Goal: Information Seeking & Learning: Learn about a topic

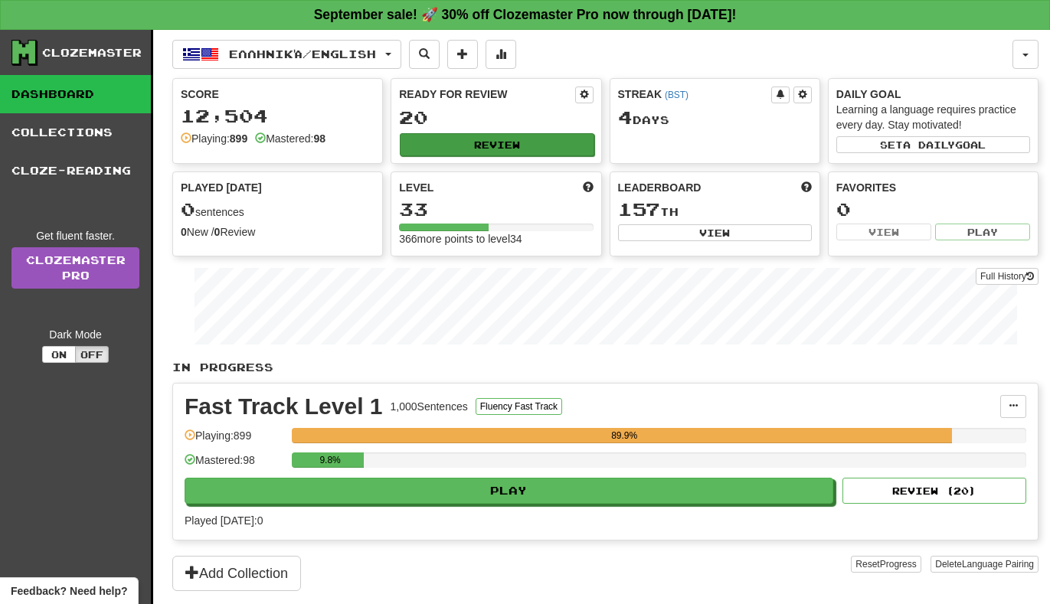
click at [504, 134] on button "Review" at bounding box center [497, 144] width 194 height 23
select select "**"
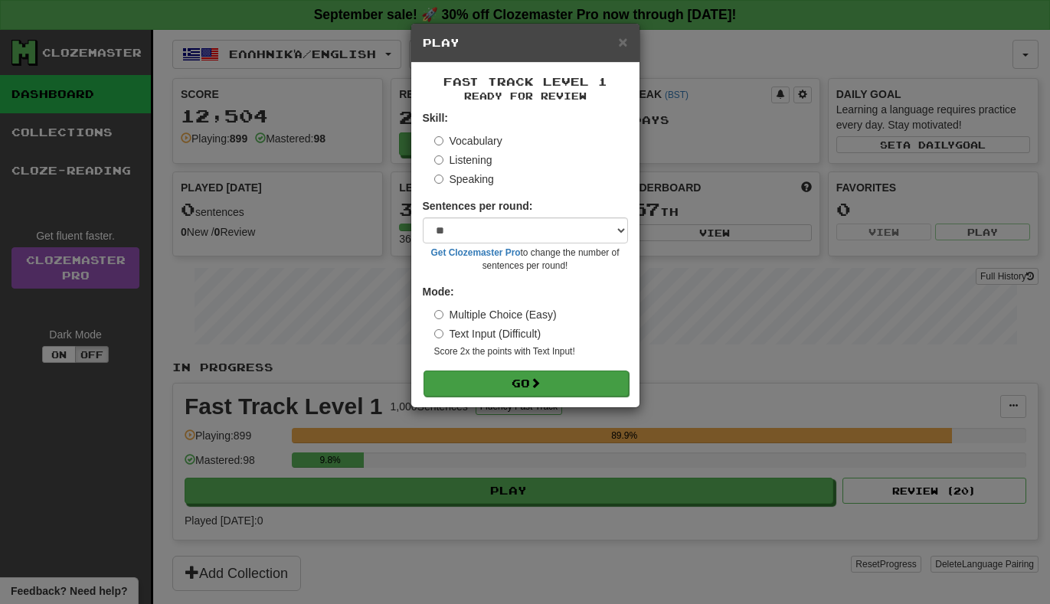
click at [442, 385] on button "Go" at bounding box center [526, 384] width 205 height 26
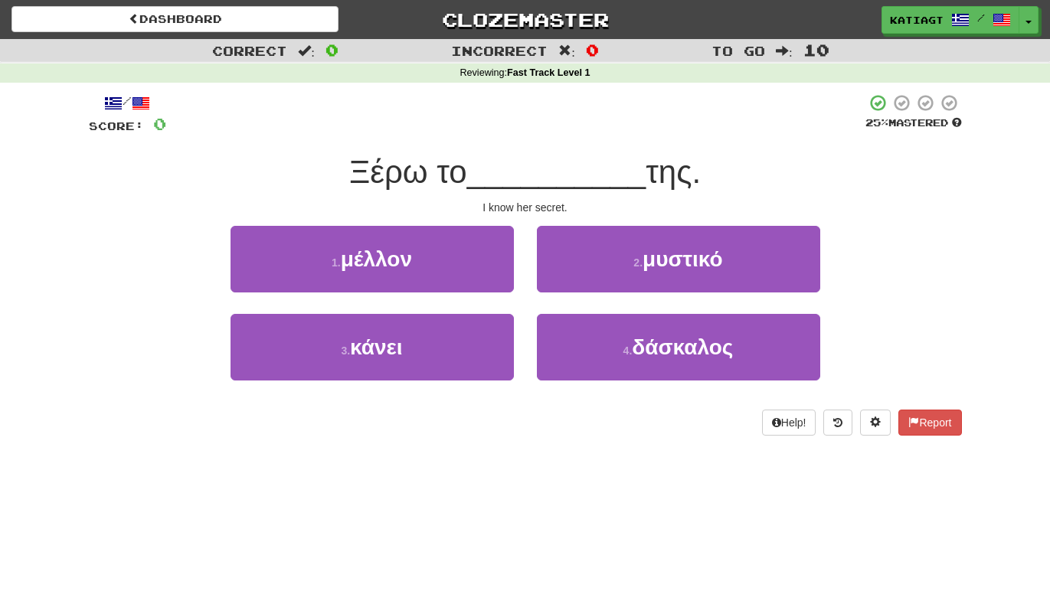
click at [534, 278] on div "2 . μυστικό" at bounding box center [679, 270] width 306 height 88
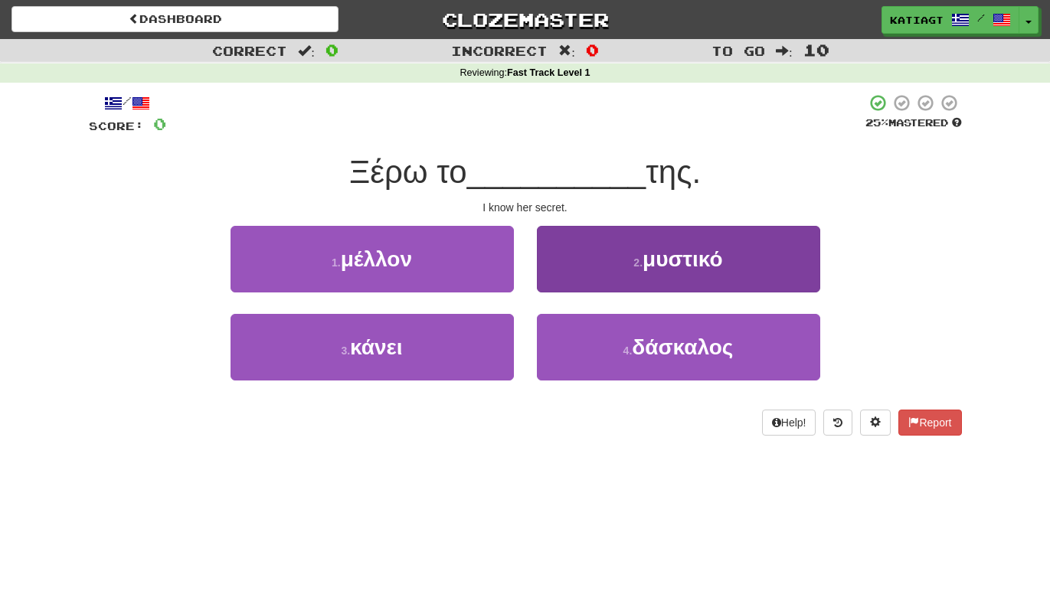
click at [556, 278] on button "2 . μυστικό" at bounding box center [678, 259] width 283 height 67
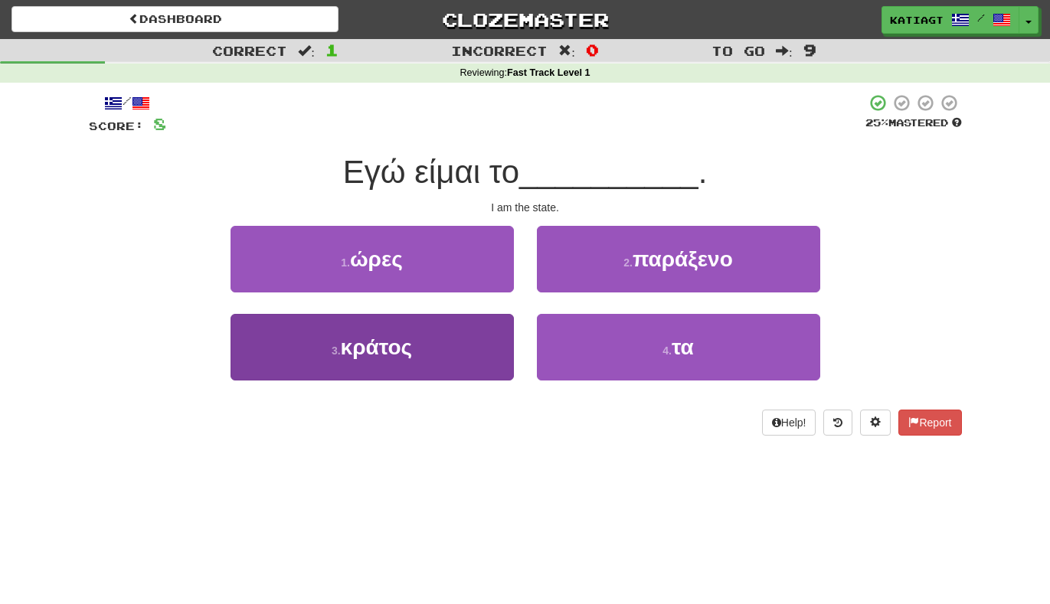
click at [483, 328] on button "3 . κράτος" at bounding box center [372, 347] width 283 height 67
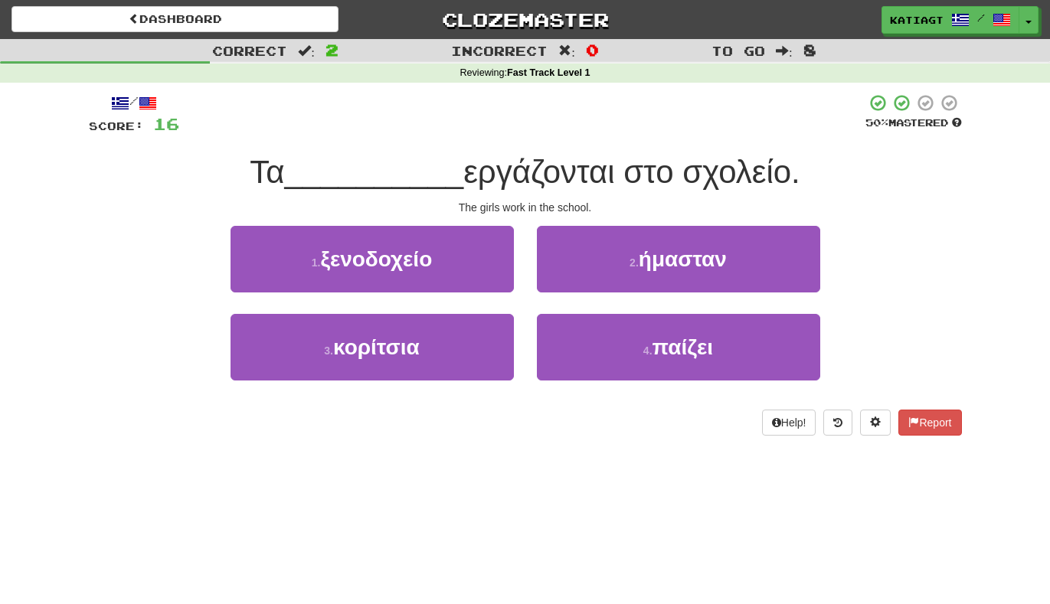
click at [432, 396] on div "3 . κορίτσια" at bounding box center [372, 358] width 306 height 88
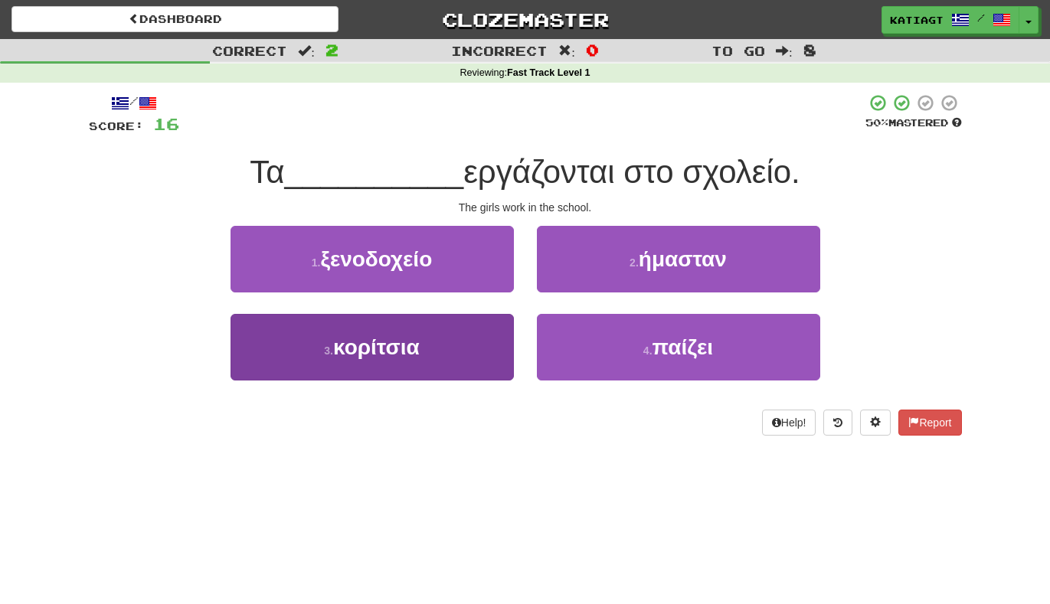
click at [432, 375] on button "3 . κορίτσια" at bounding box center [372, 347] width 283 height 67
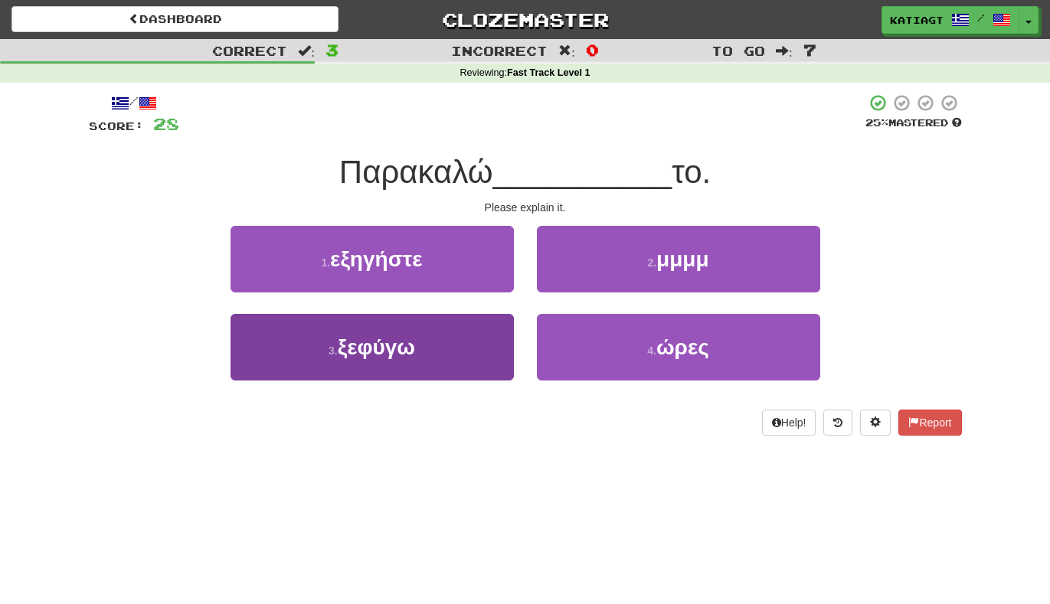
click at [490, 329] on button "3 . ξεφύγω" at bounding box center [372, 347] width 283 height 67
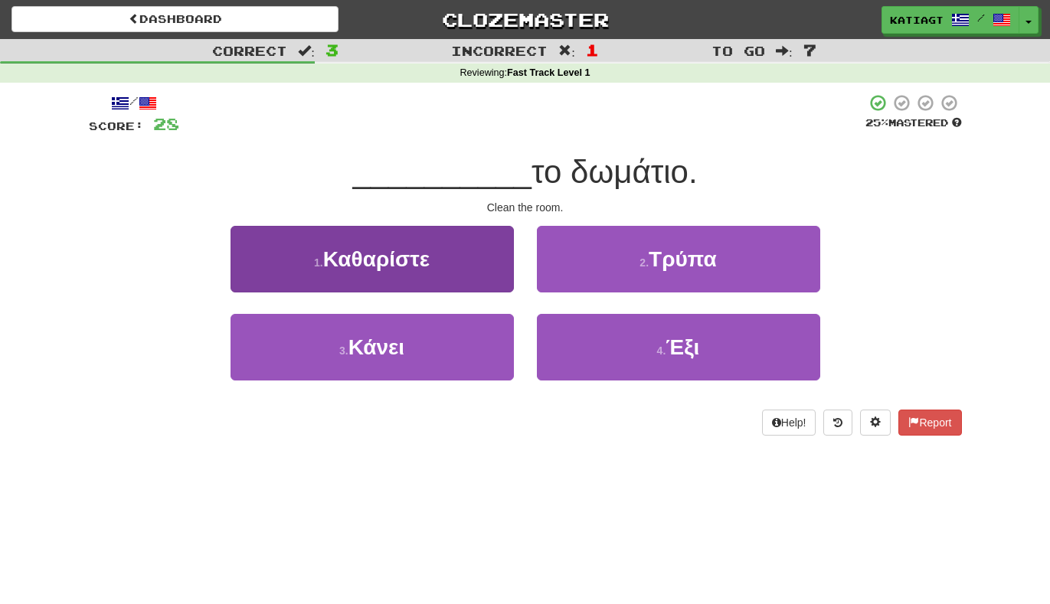
click at [467, 287] on button "1 . Καθαρίστε" at bounding box center [372, 259] width 283 height 67
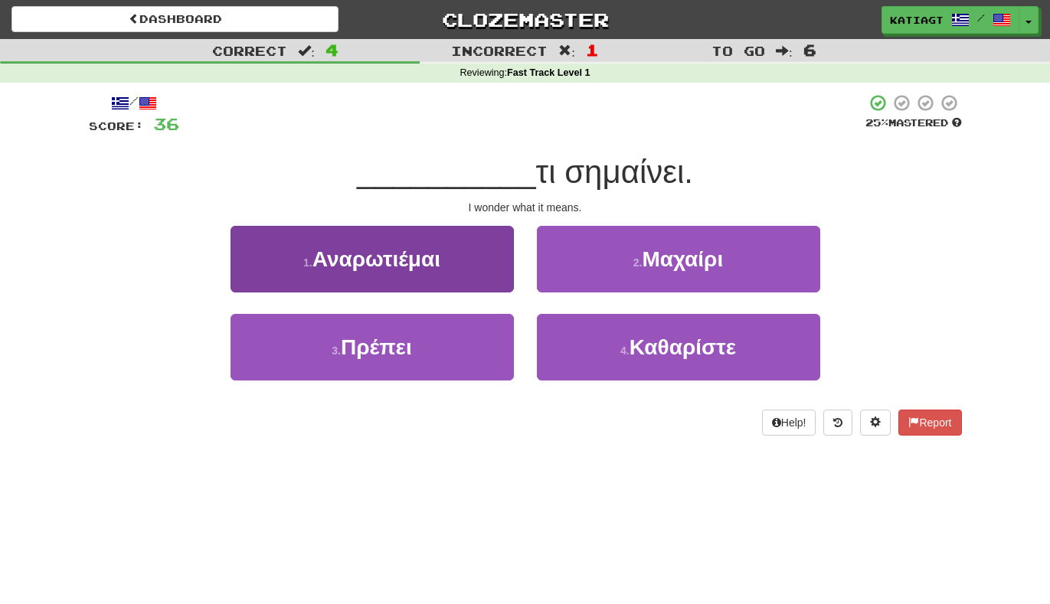
click at [487, 274] on button "1 . Αναρωτιέμαι" at bounding box center [372, 259] width 283 height 67
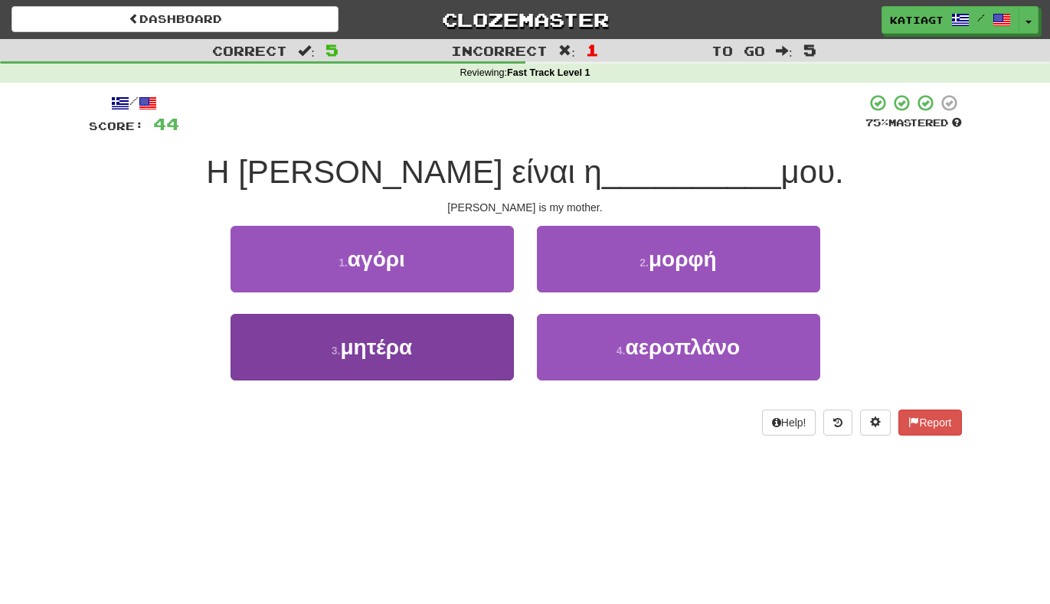
click at [483, 326] on button "3 . μητέρα" at bounding box center [372, 347] width 283 height 67
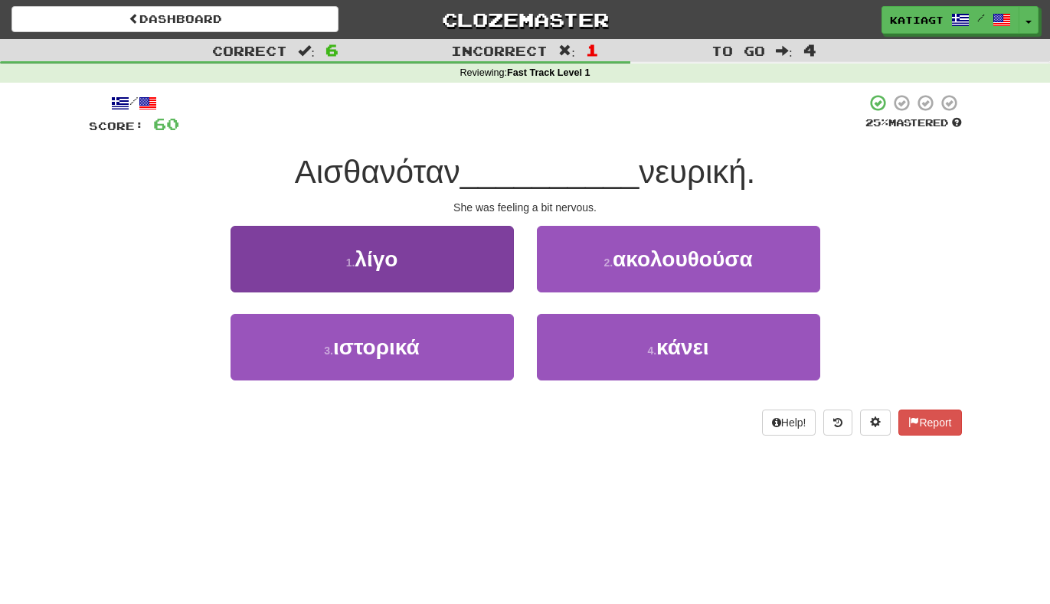
click at [490, 274] on button "1 . λίγο" at bounding box center [372, 259] width 283 height 67
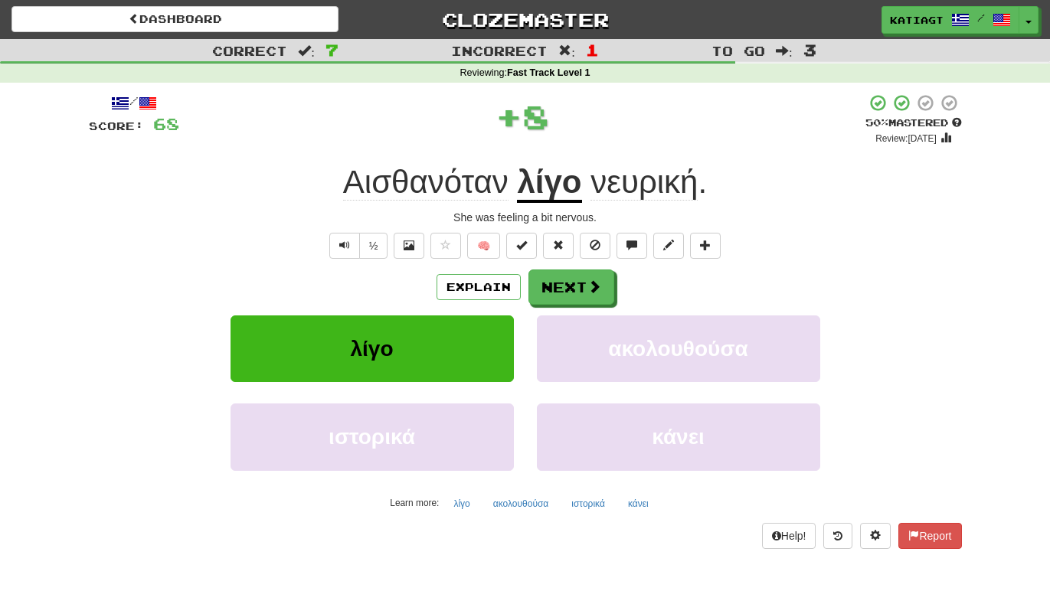
click at [470, 185] on span "Αισθανόταν" at bounding box center [425, 182] width 165 height 37
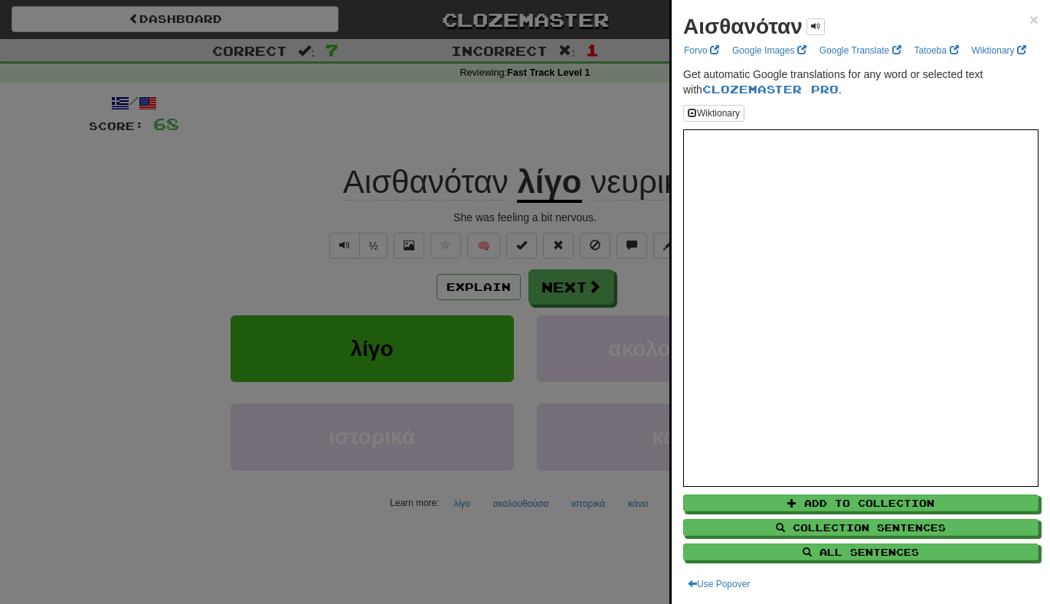
click at [622, 123] on div at bounding box center [525, 302] width 1050 height 604
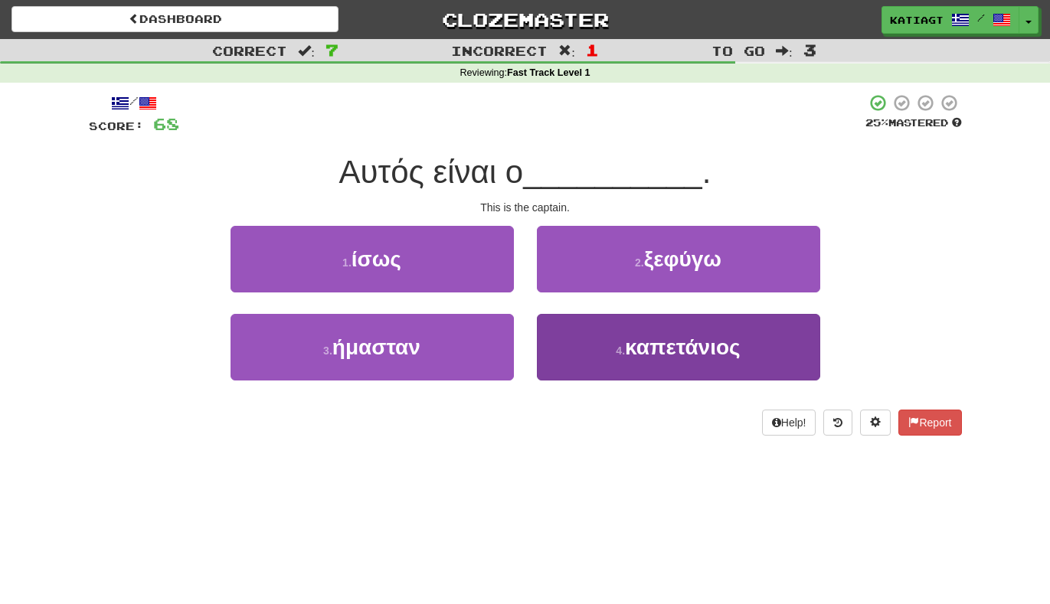
click at [567, 326] on button "4 . καπετάνιος" at bounding box center [678, 347] width 283 height 67
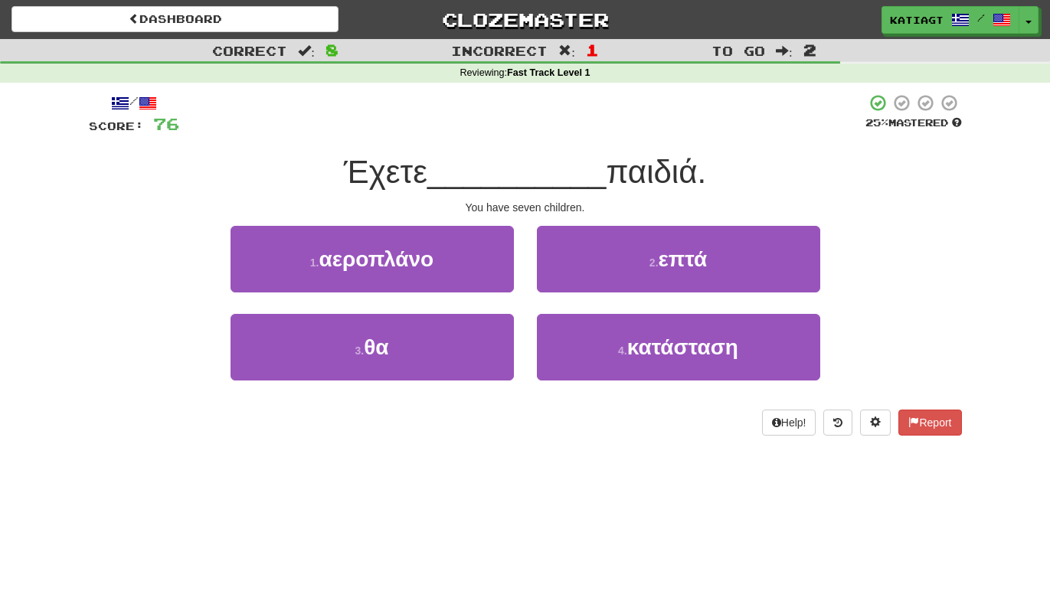
click at [614, 296] on div "2 . επτά" at bounding box center [679, 270] width 306 height 88
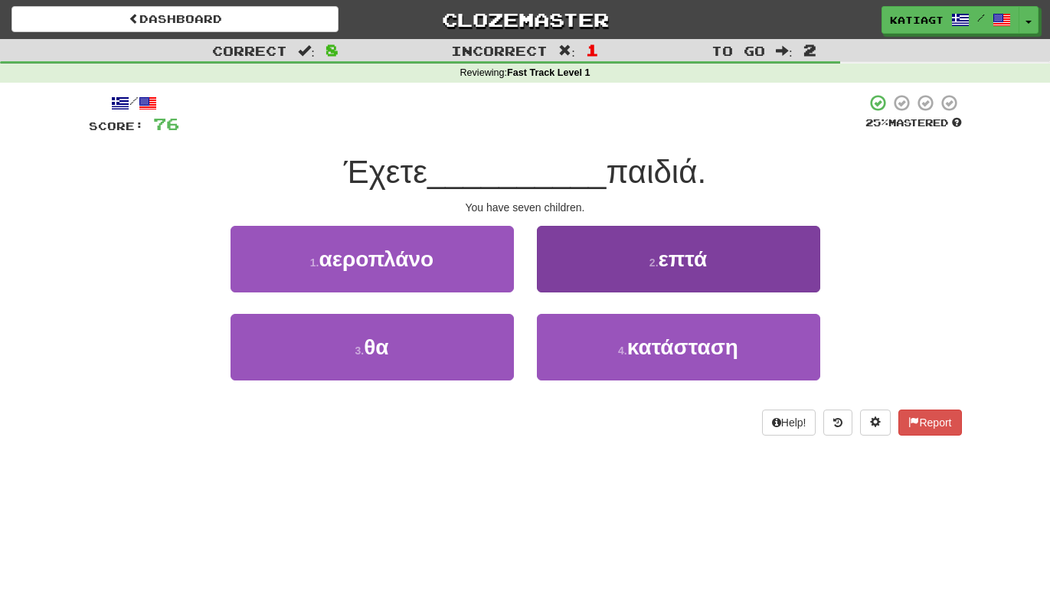
click at [608, 290] on button "2 . επτά" at bounding box center [678, 259] width 283 height 67
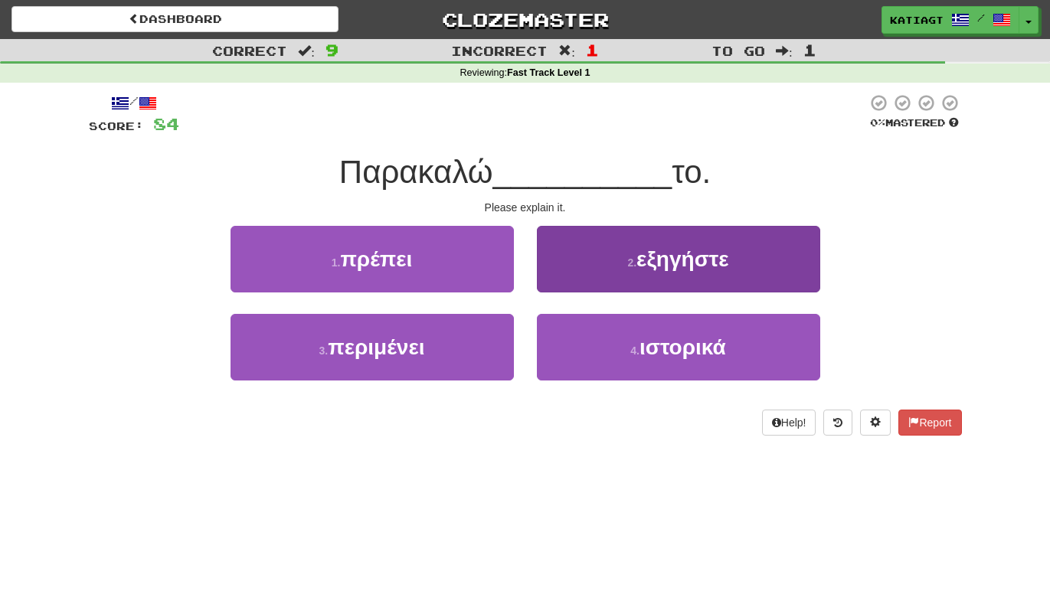
click at [583, 274] on button "2 . εξηγήστε" at bounding box center [678, 259] width 283 height 67
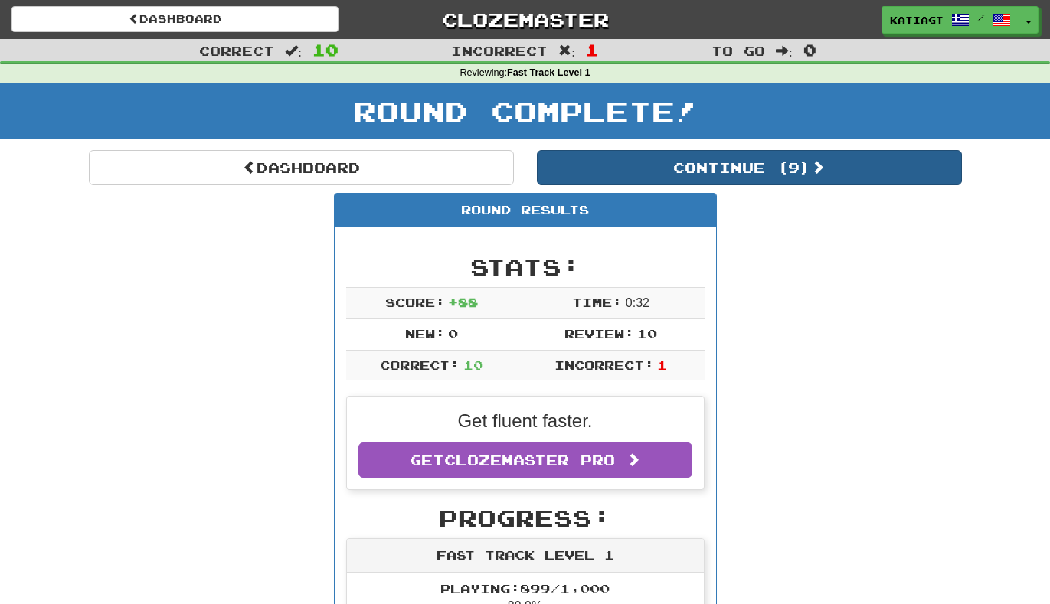
click at [639, 175] on button "Continue ( 9 )" at bounding box center [749, 167] width 425 height 35
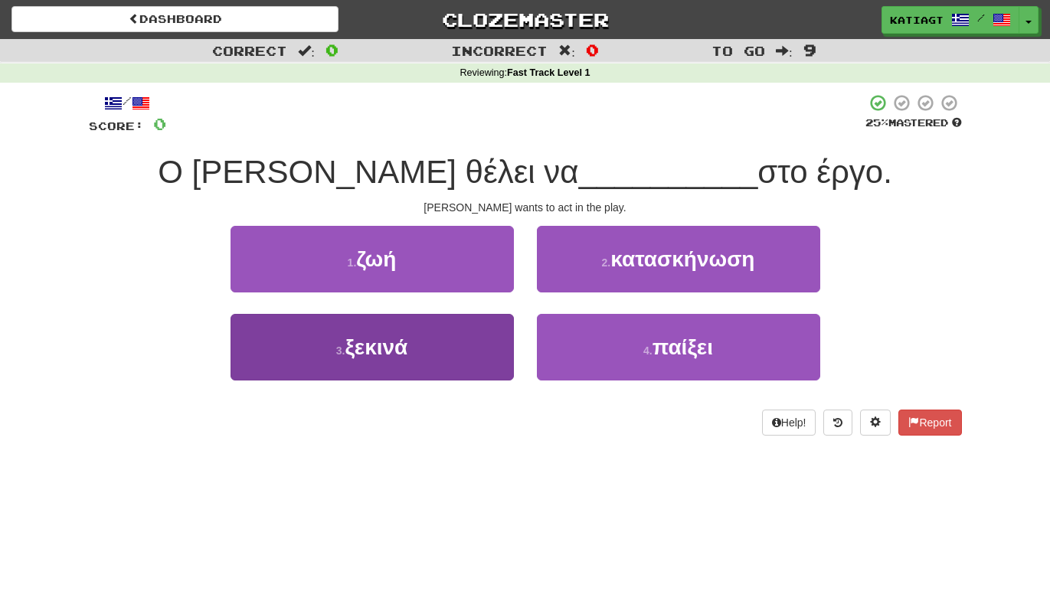
click at [477, 356] on button "3 . ξεκινά" at bounding box center [372, 347] width 283 height 67
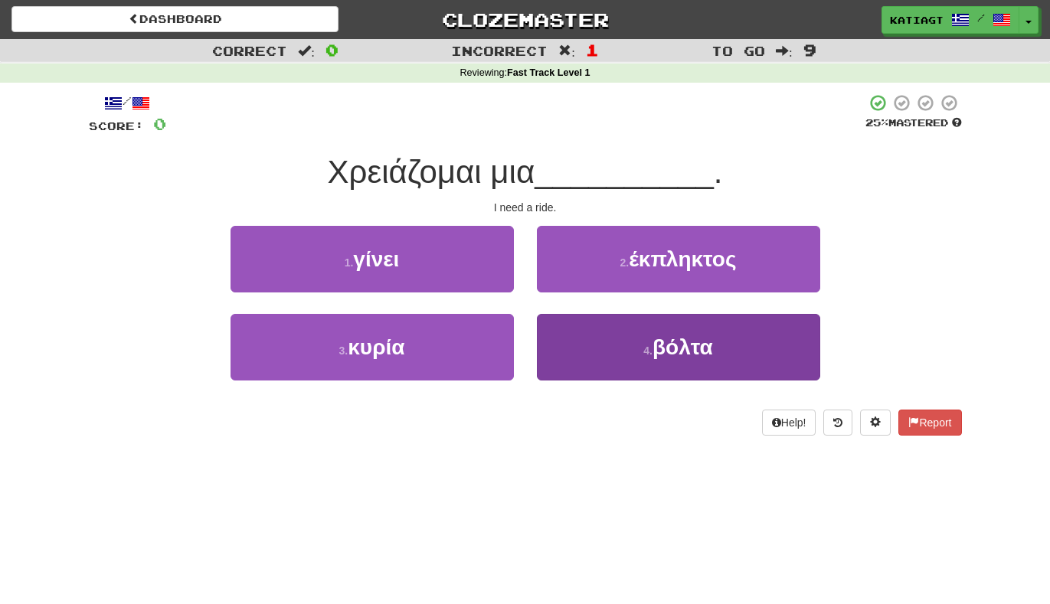
click at [553, 322] on button "4 . βόλτα" at bounding box center [678, 347] width 283 height 67
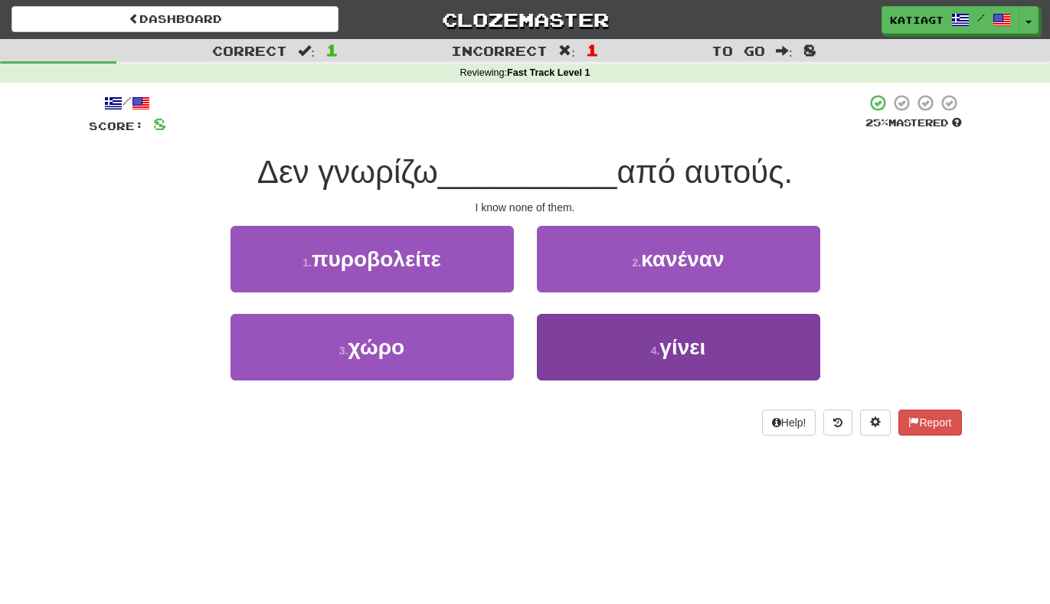
click at [555, 350] on button "4 . γίνει" at bounding box center [678, 347] width 283 height 67
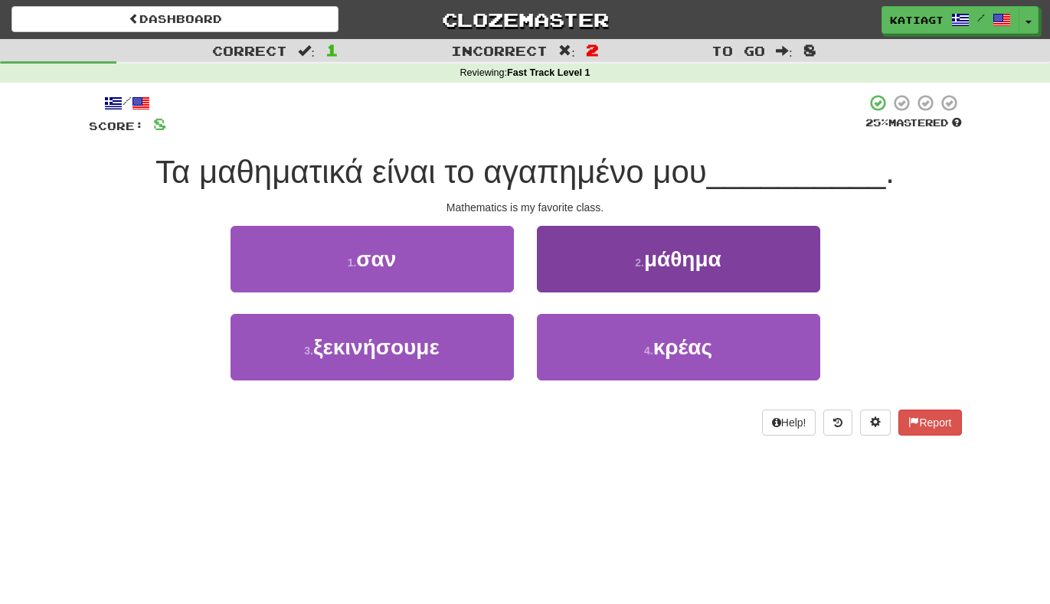
click at [569, 285] on button "2 . μάθημα" at bounding box center [678, 259] width 283 height 67
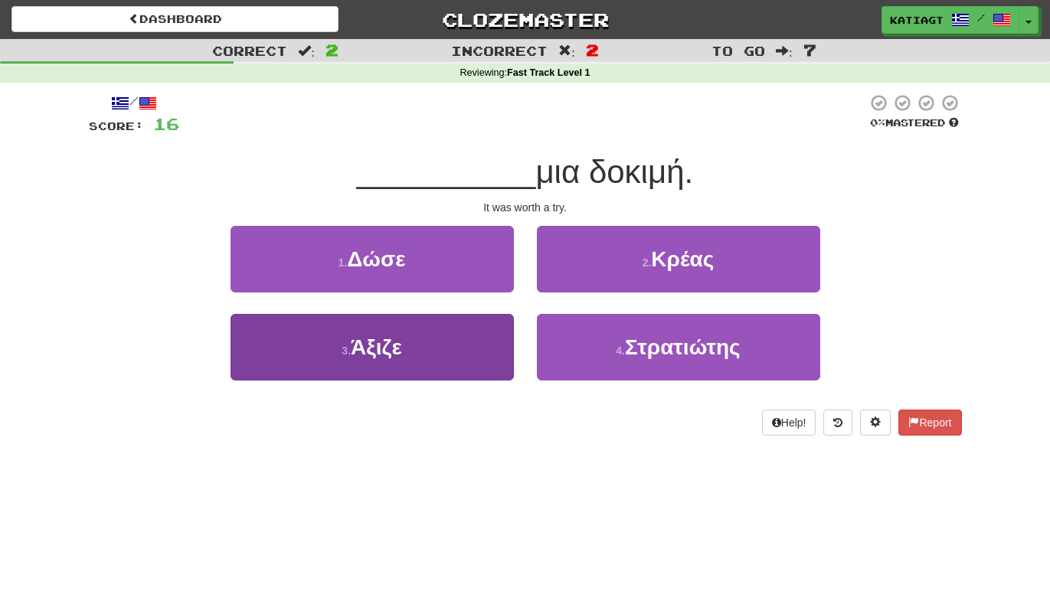
click at [483, 330] on button "3 . Άξιζε" at bounding box center [372, 347] width 283 height 67
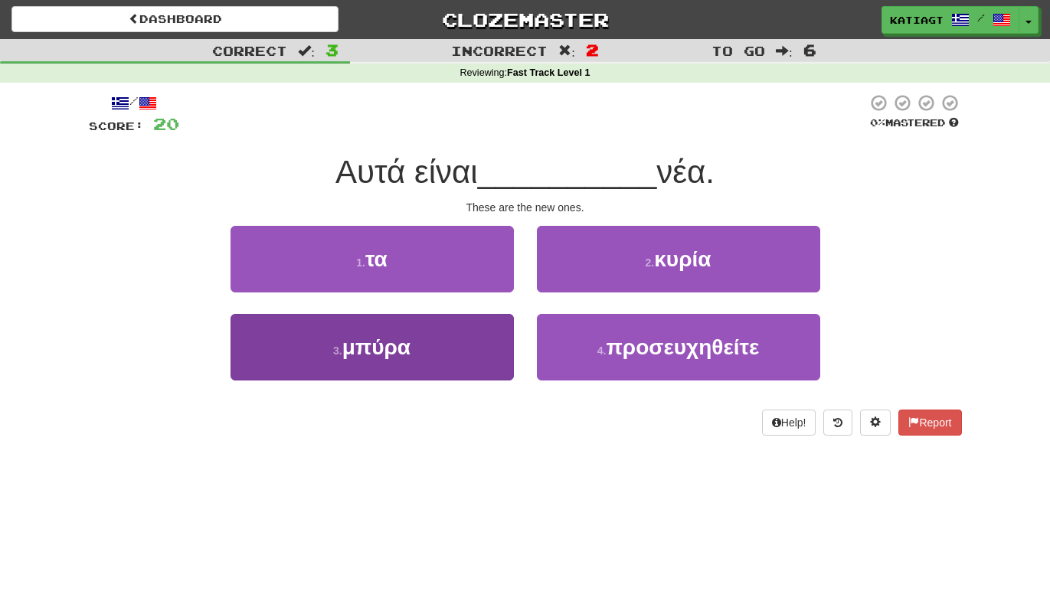
click at [465, 350] on button "3 . μπύρα" at bounding box center [372, 347] width 283 height 67
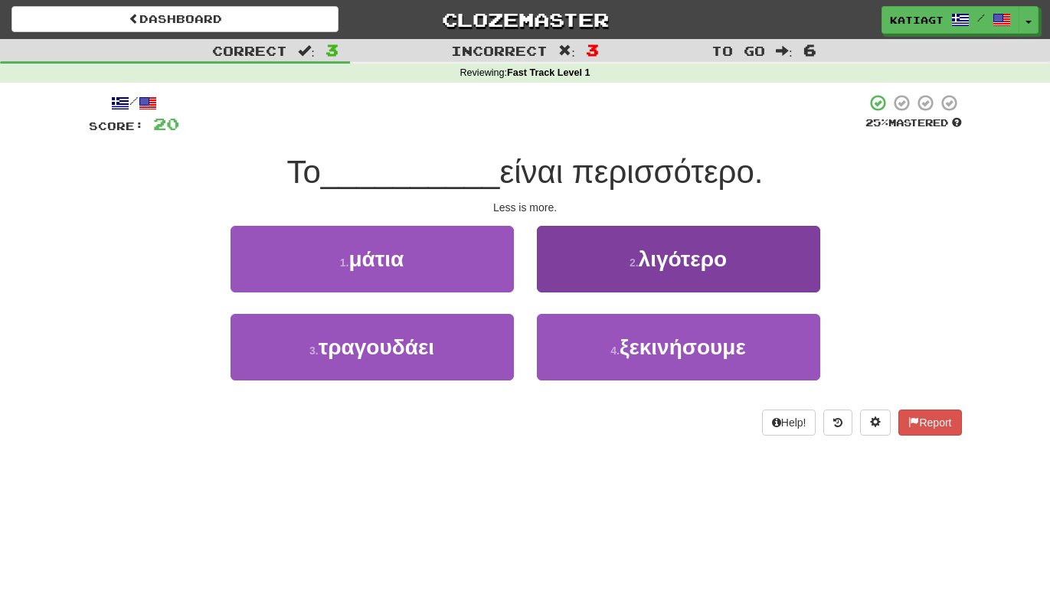
click at [604, 287] on button "2 . λιγότερο" at bounding box center [678, 259] width 283 height 67
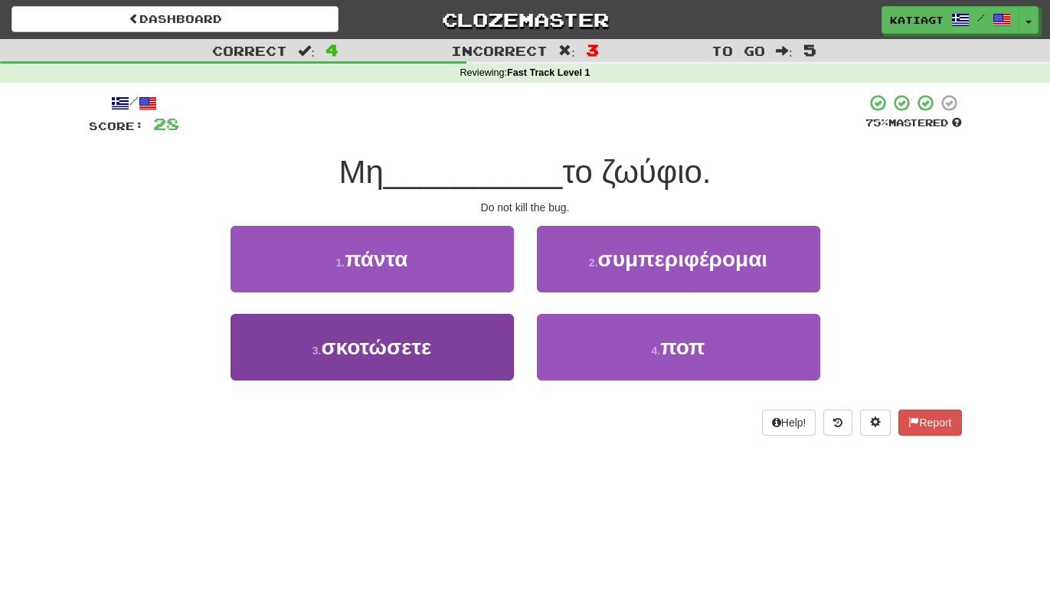
click at [486, 341] on button "3 . σκοτώσετε" at bounding box center [372, 347] width 283 height 67
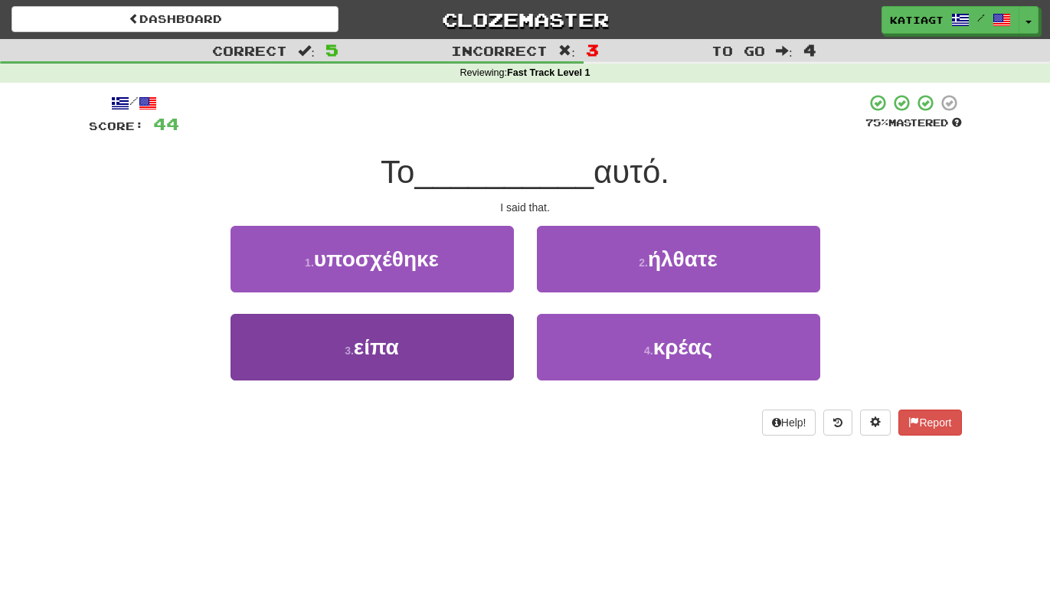
click at [489, 346] on button "3 . είπα" at bounding box center [372, 347] width 283 height 67
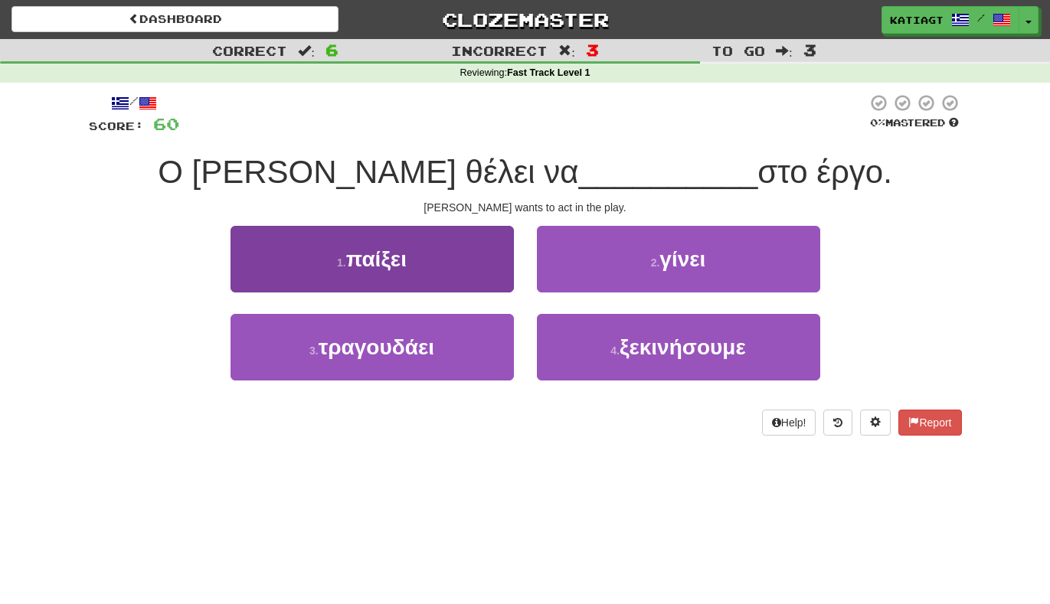
click at [489, 281] on button "1 . παίξει" at bounding box center [372, 259] width 283 height 67
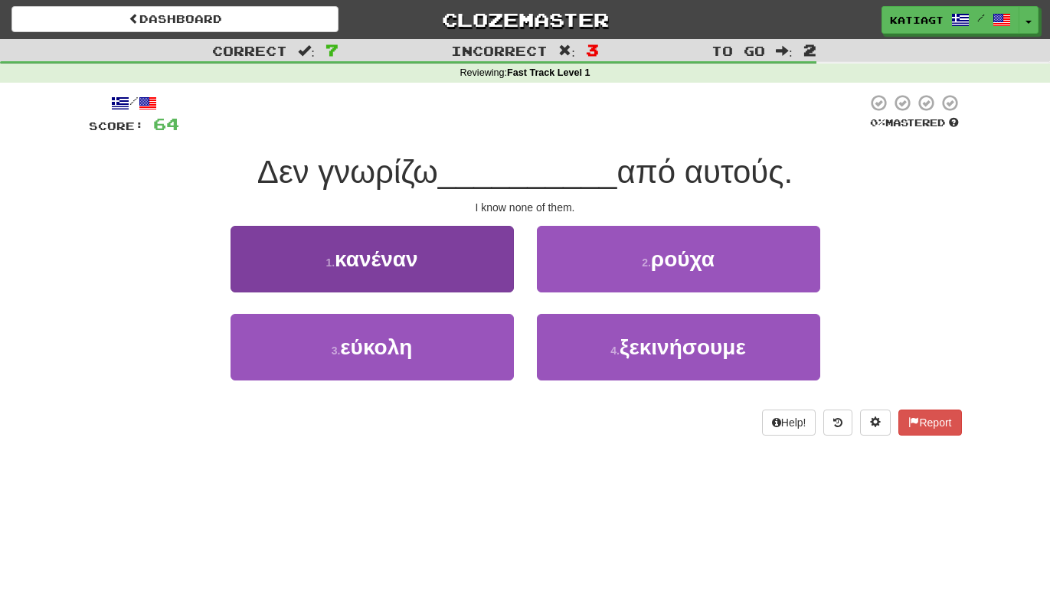
click at [488, 275] on button "1 . κανέναν" at bounding box center [372, 259] width 283 height 67
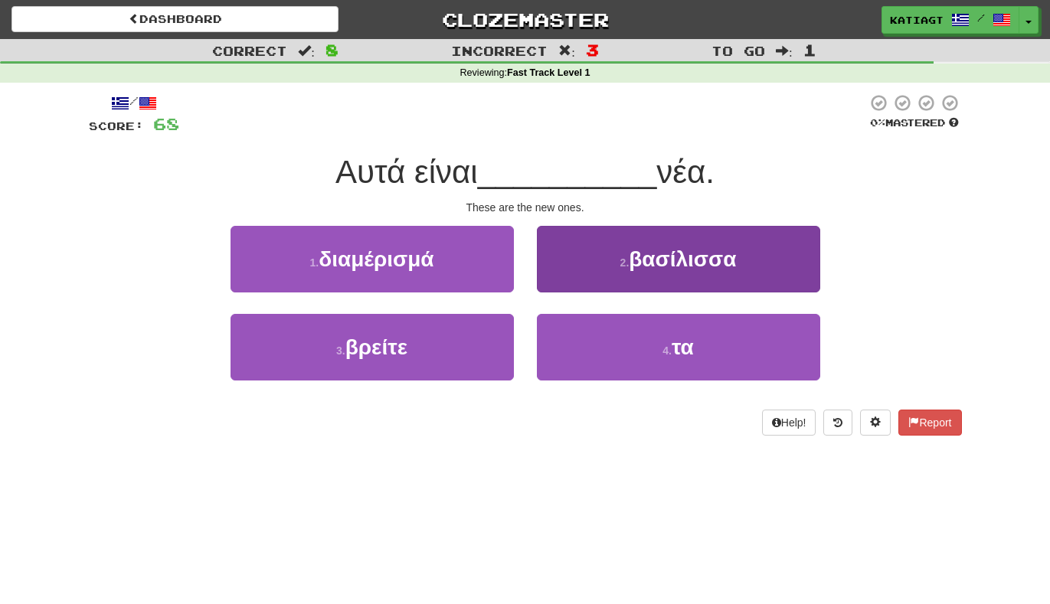
click at [553, 336] on button "4 . τα" at bounding box center [678, 347] width 283 height 67
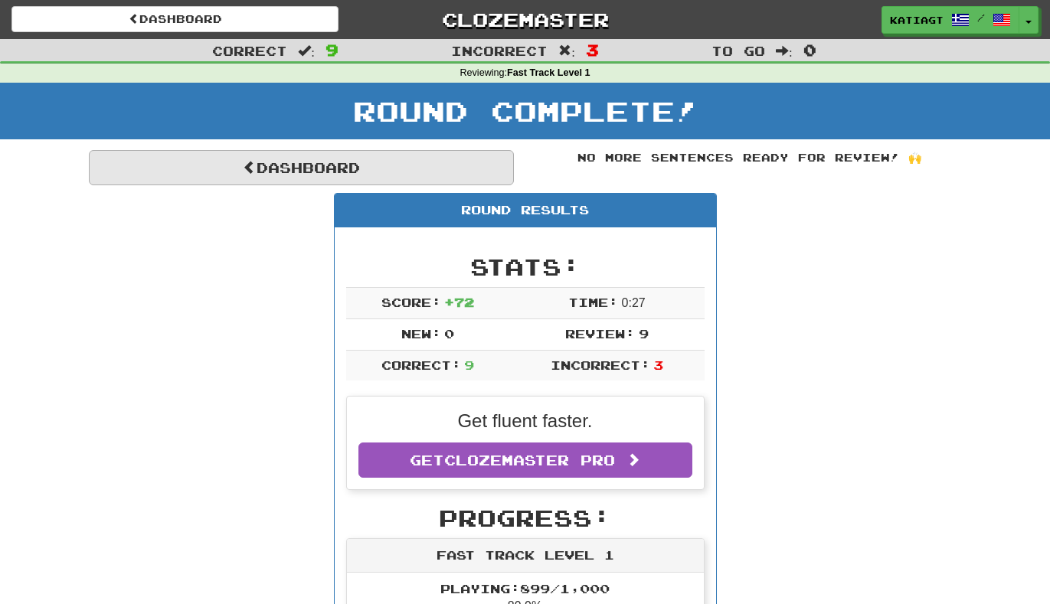
click at [395, 161] on link "Dashboard" at bounding box center [301, 167] width 425 height 35
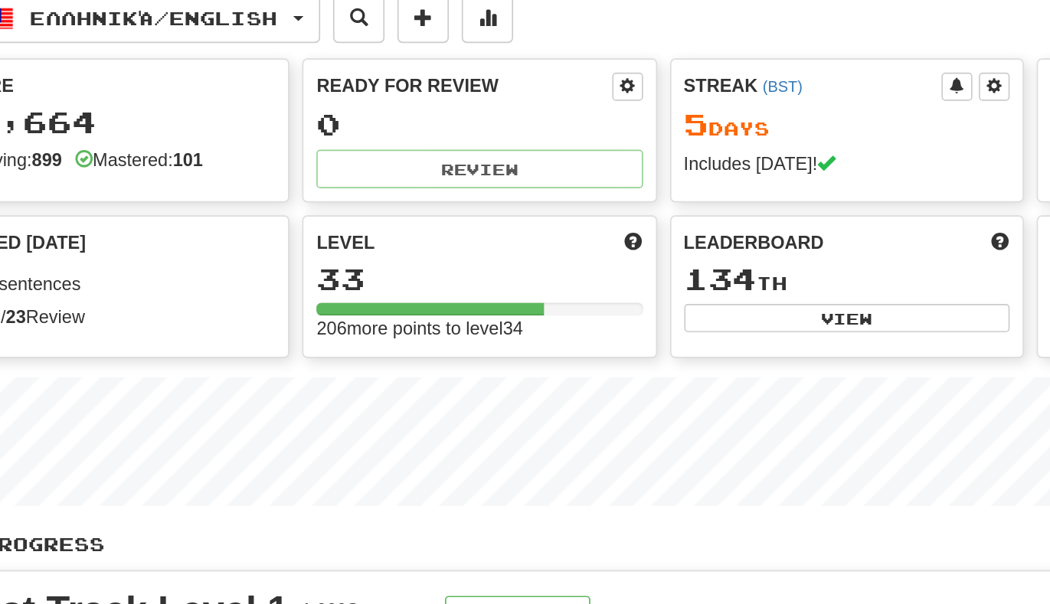
scroll to position [192, 0]
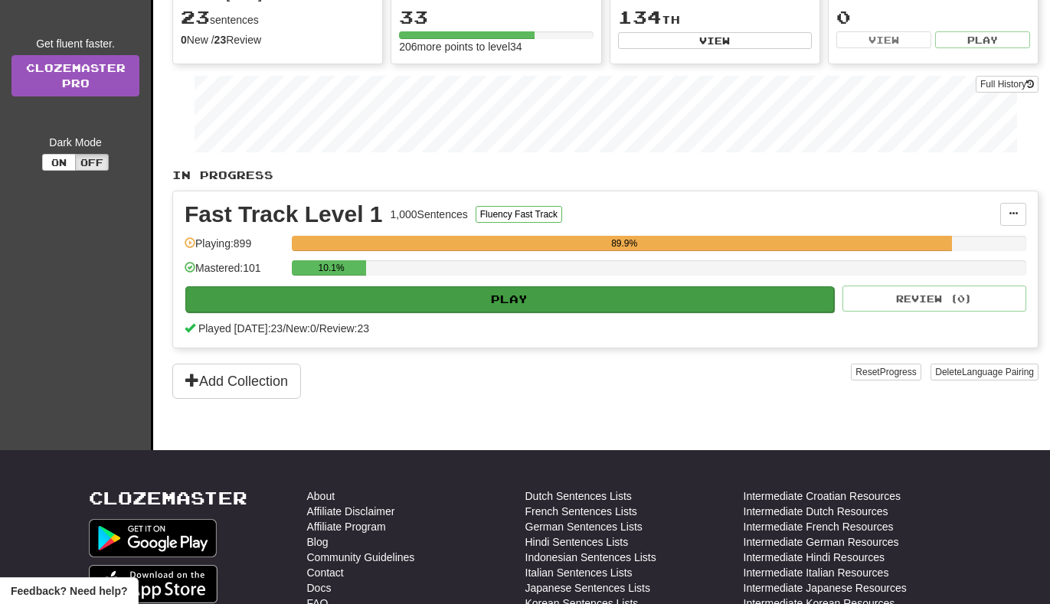
click at [400, 304] on button "Play" at bounding box center [509, 300] width 649 height 26
select select "**"
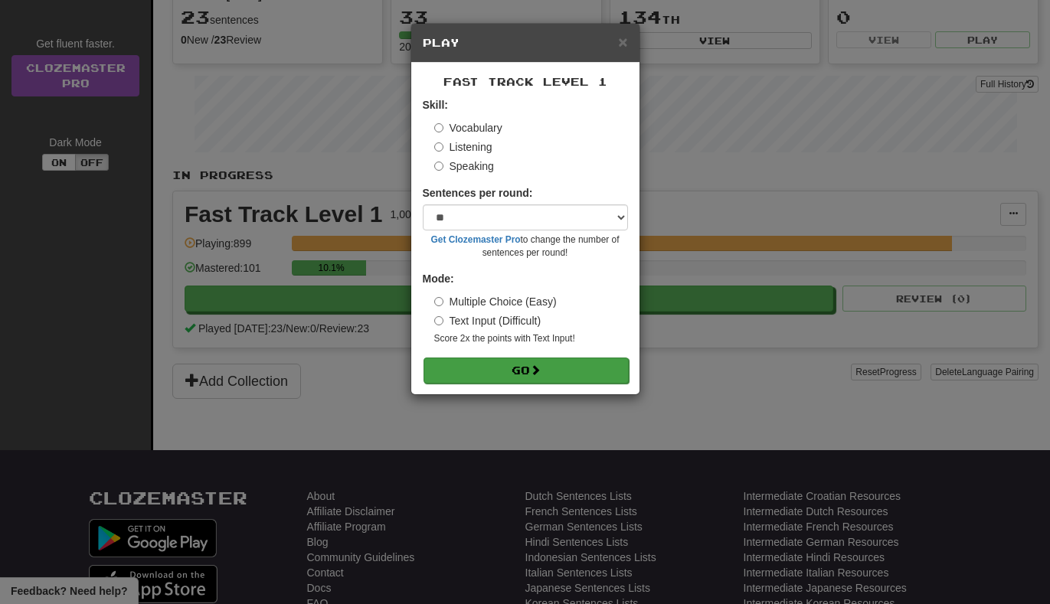
click at [441, 373] on button "Go" at bounding box center [526, 371] width 205 height 26
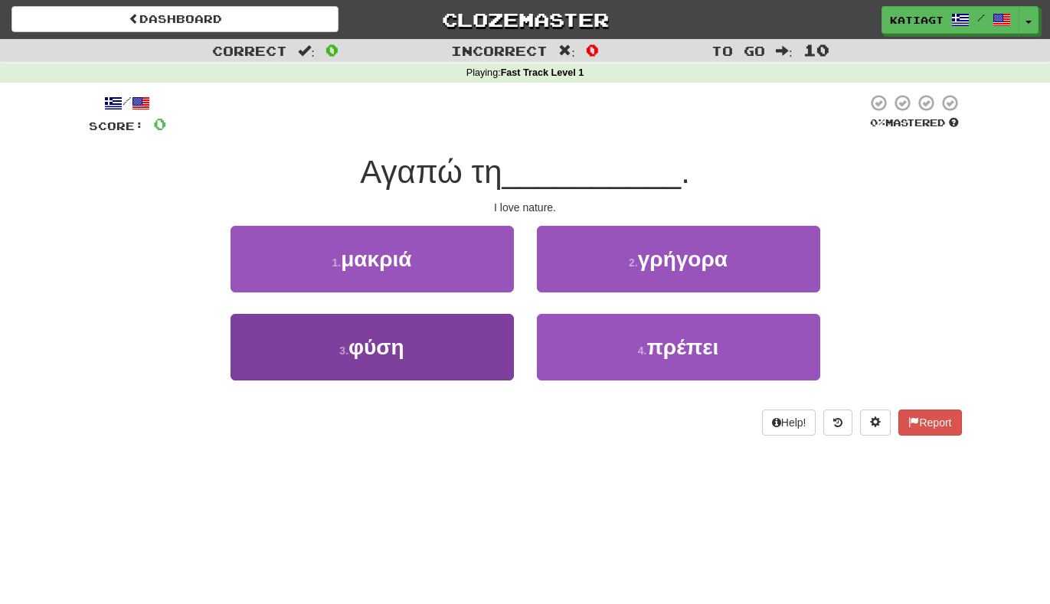
click at [489, 336] on button "3 . φύση" at bounding box center [372, 347] width 283 height 67
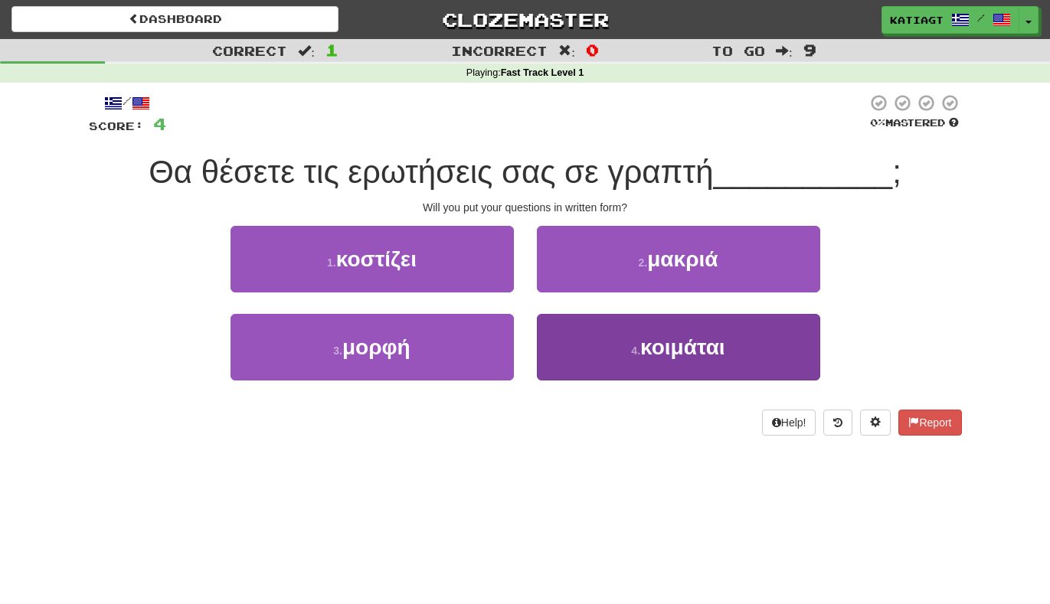
click at [561, 338] on button "4 . κοιμάται" at bounding box center [678, 347] width 283 height 67
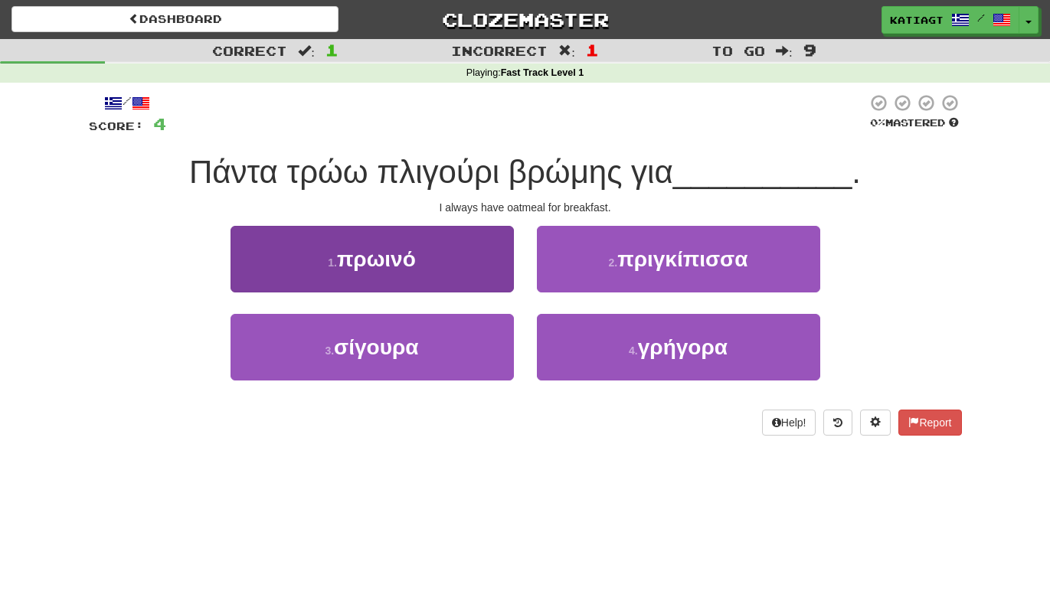
click at [465, 287] on button "1 . πρωινό" at bounding box center [372, 259] width 283 height 67
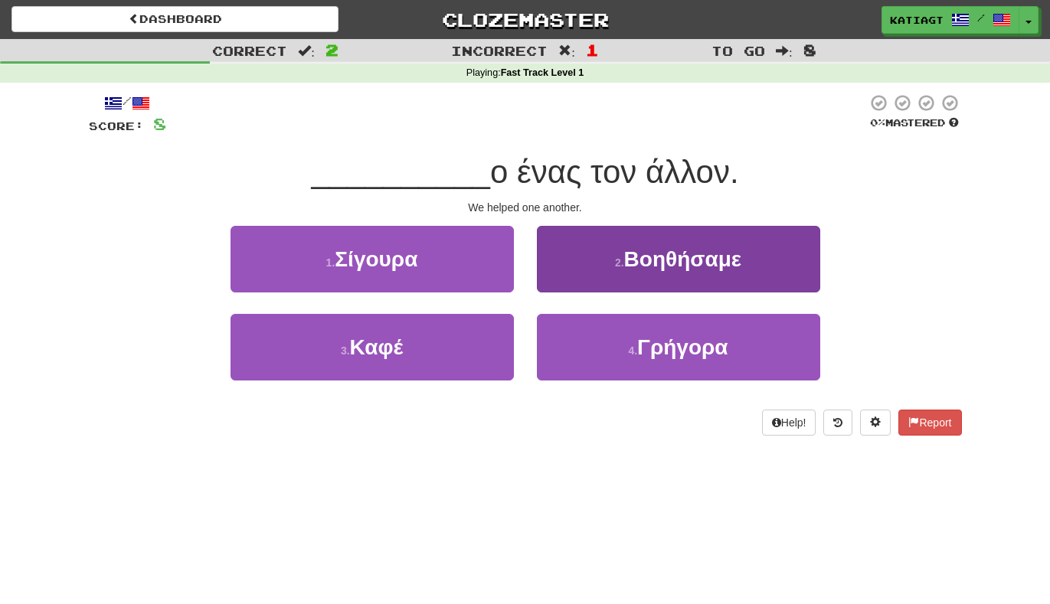
click at [600, 253] on button "2 . [GEOGRAPHIC_DATA]" at bounding box center [678, 259] width 283 height 67
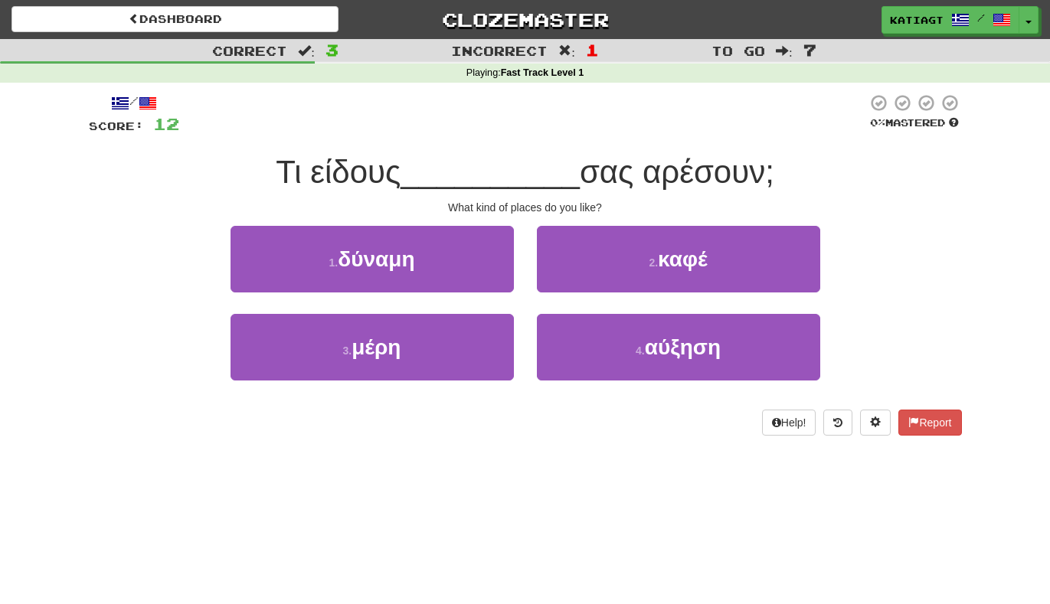
click at [497, 311] on div "1 . δύναμη" at bounding box center [372, 270] width 306 height 88
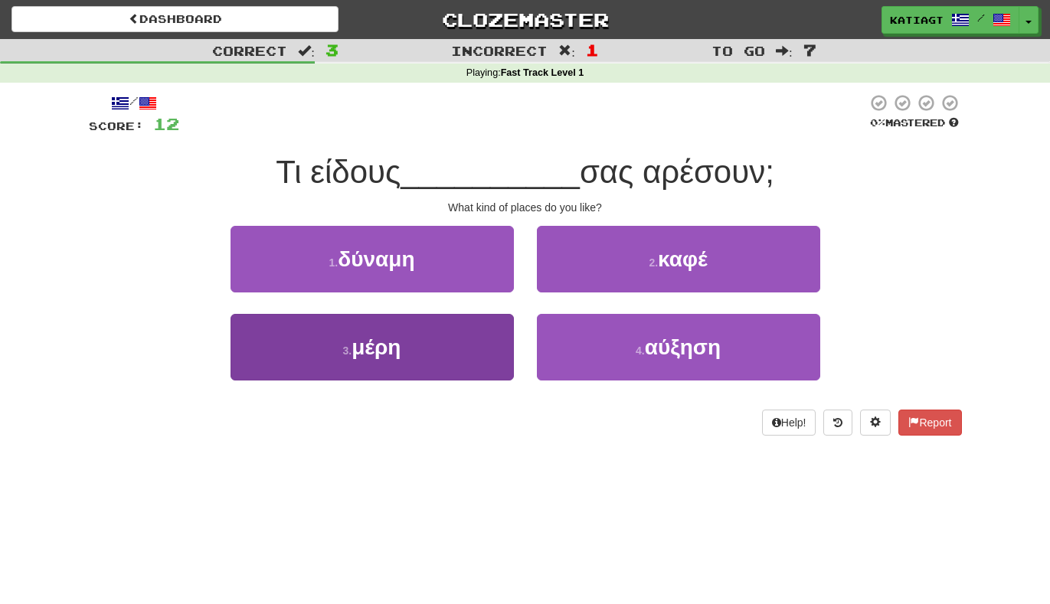
click at [490, 326] on button "3 . μέρη" at bounding box center [372, 347] width 283 height 67
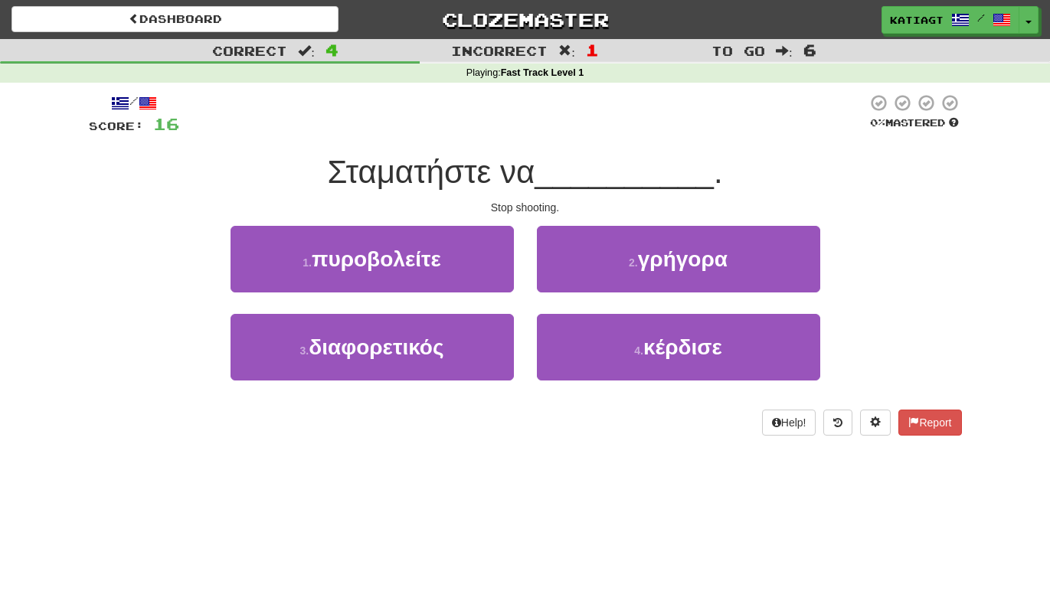
click at [493, 301] on div "1 . πυροβολείτε" at bounding box center [372, 270] width 306 height 88
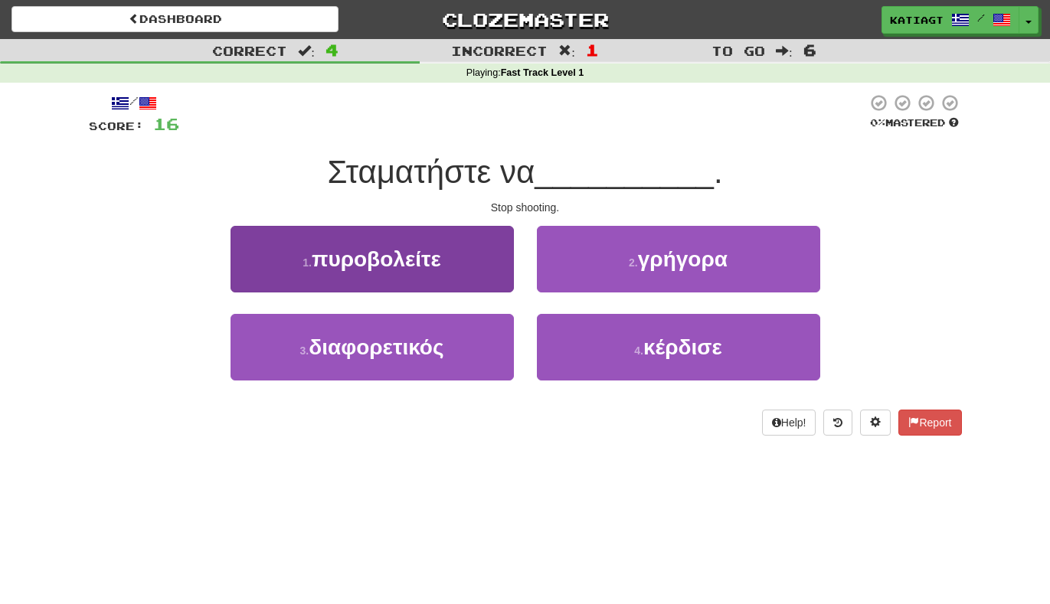
click at [487, 281] on button "1 . πυροβολείτε" at bounding box center [372, 259] width 283 height 67
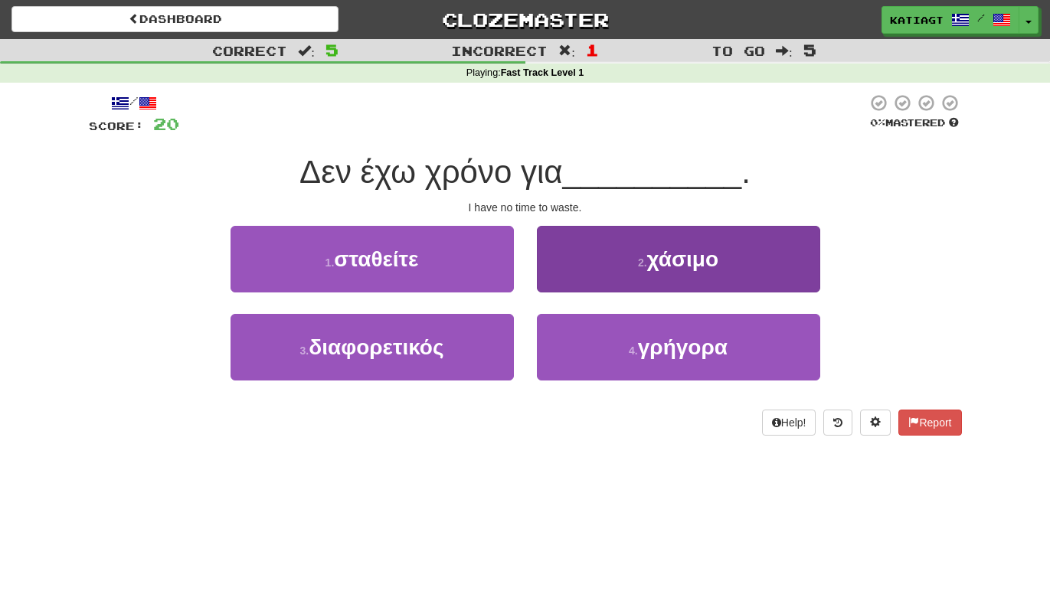
click at [587, 264] on button "2 . χάσιμο" at bounding box center [678, 259] width 283 height 67
